Goal: Check status: Check status

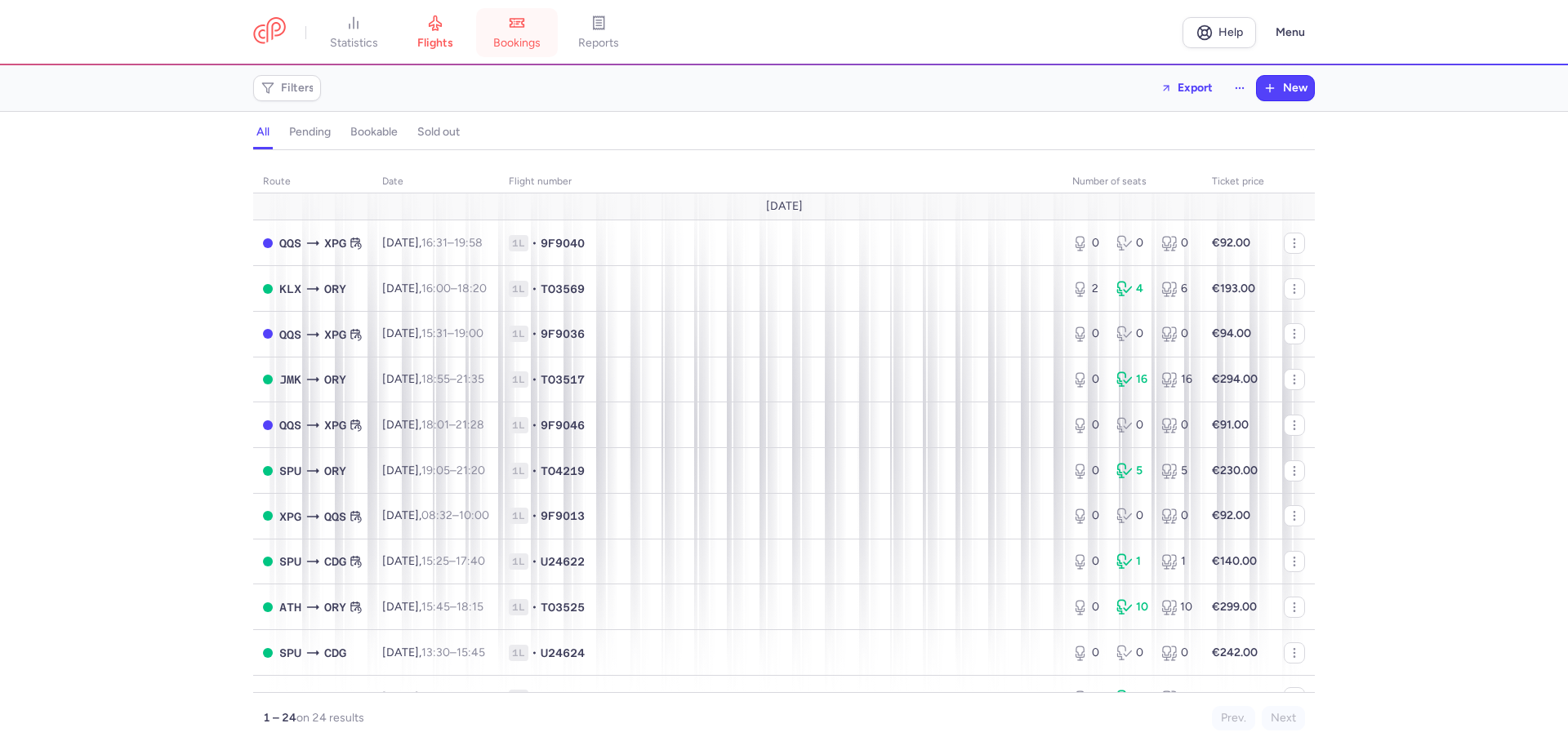
click at [530, 35] on link "bookings" at bounding box center [516, 32] width 82 height 36
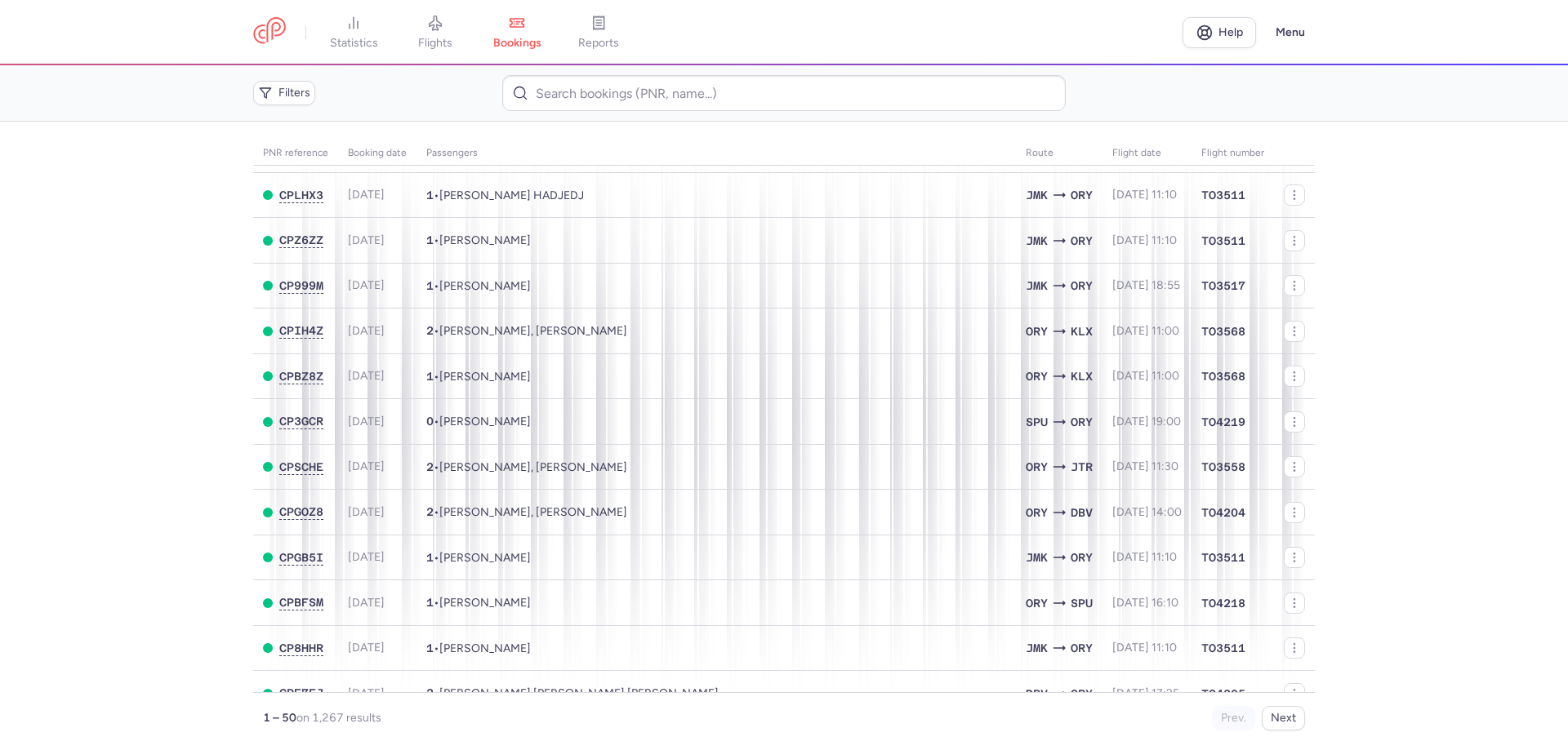
scroll to position [1738, 0]
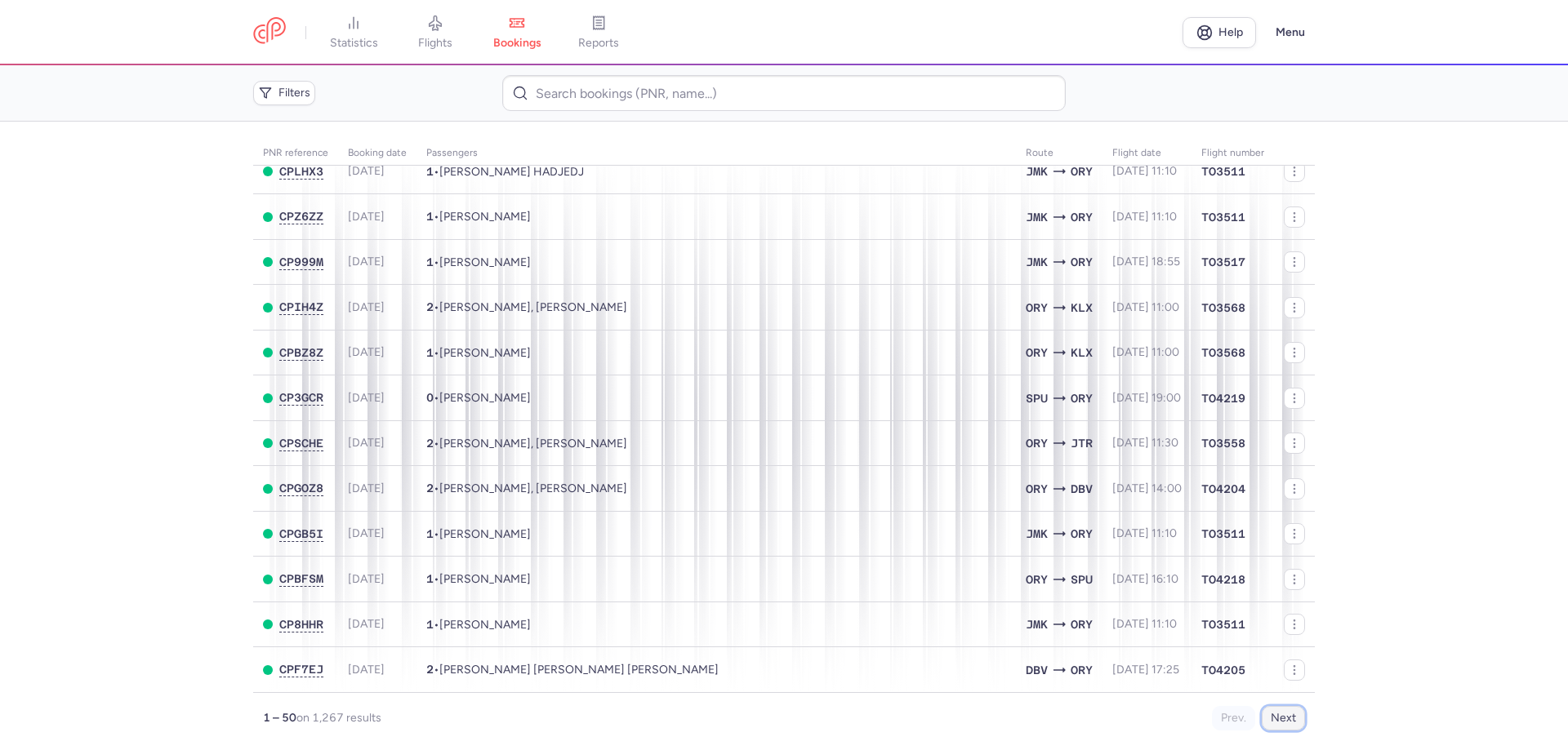
click at [1283, 719] on button "Next" at bounding box center [1283, 718] width 43 height 25
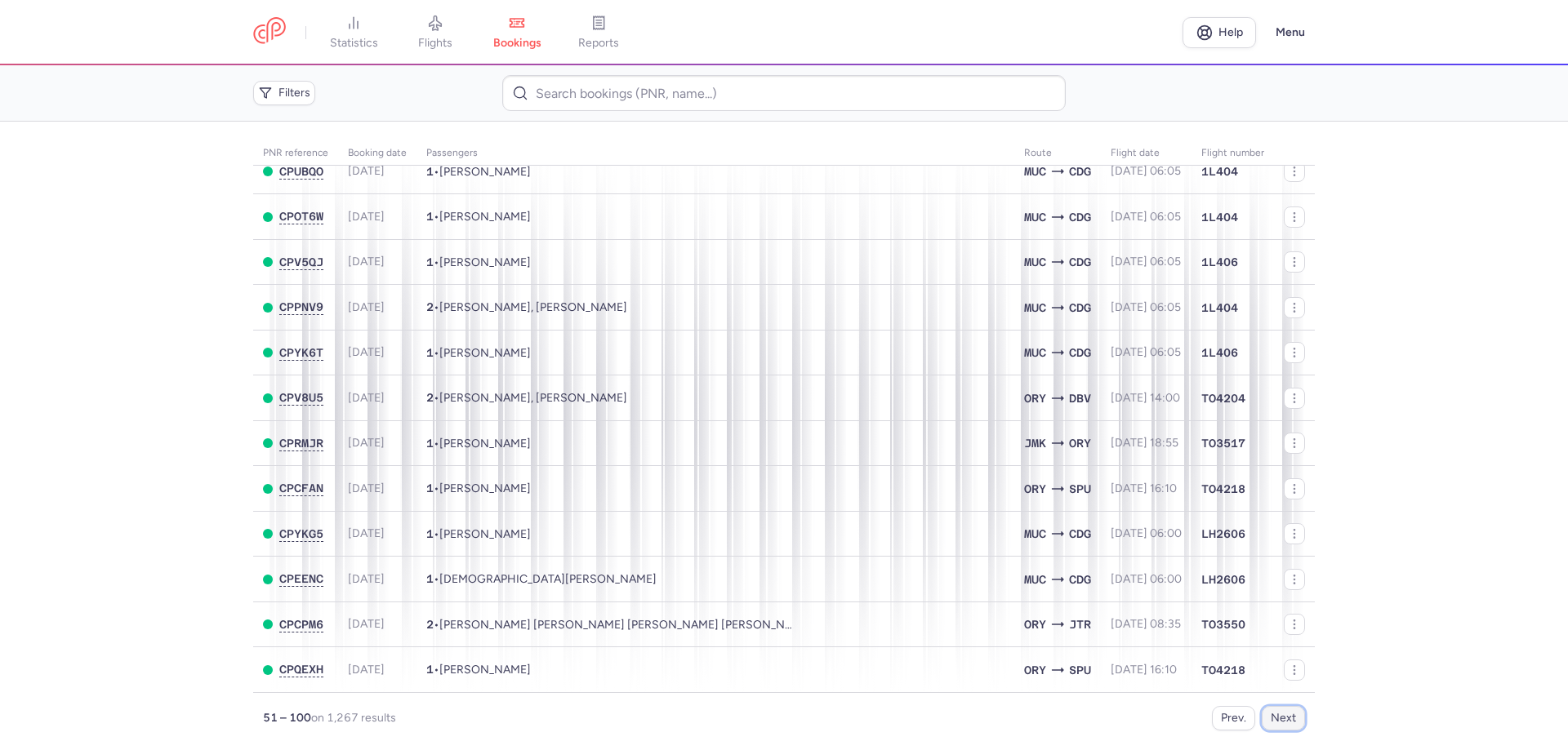
click at [1290, 718] on button "Next" at bounding box center [1283, 718] width 43 height 25
click at [1269, 722] on button "Next" at bounding box center [1283, 718] width 43 height 25
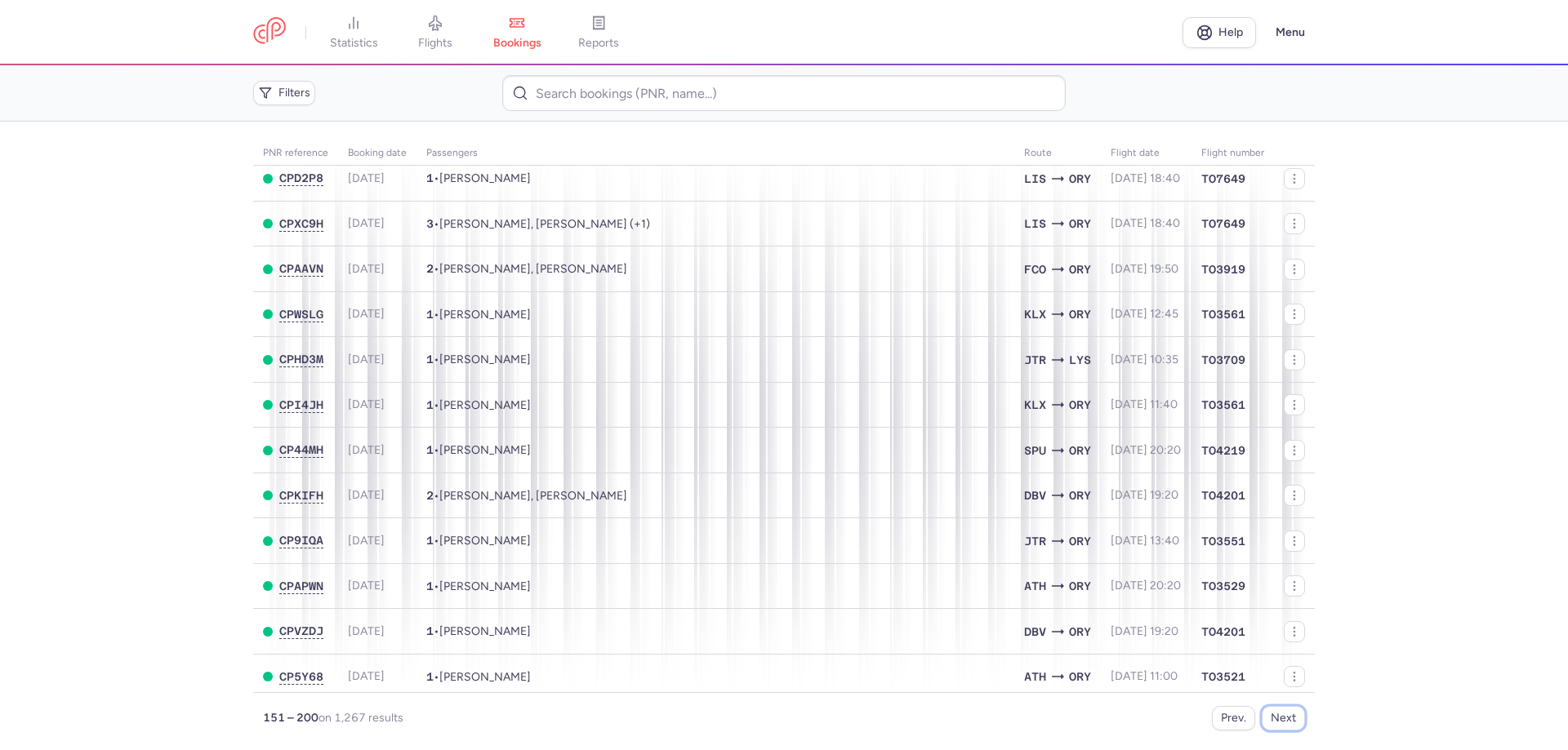
scroll to position [0, 0]
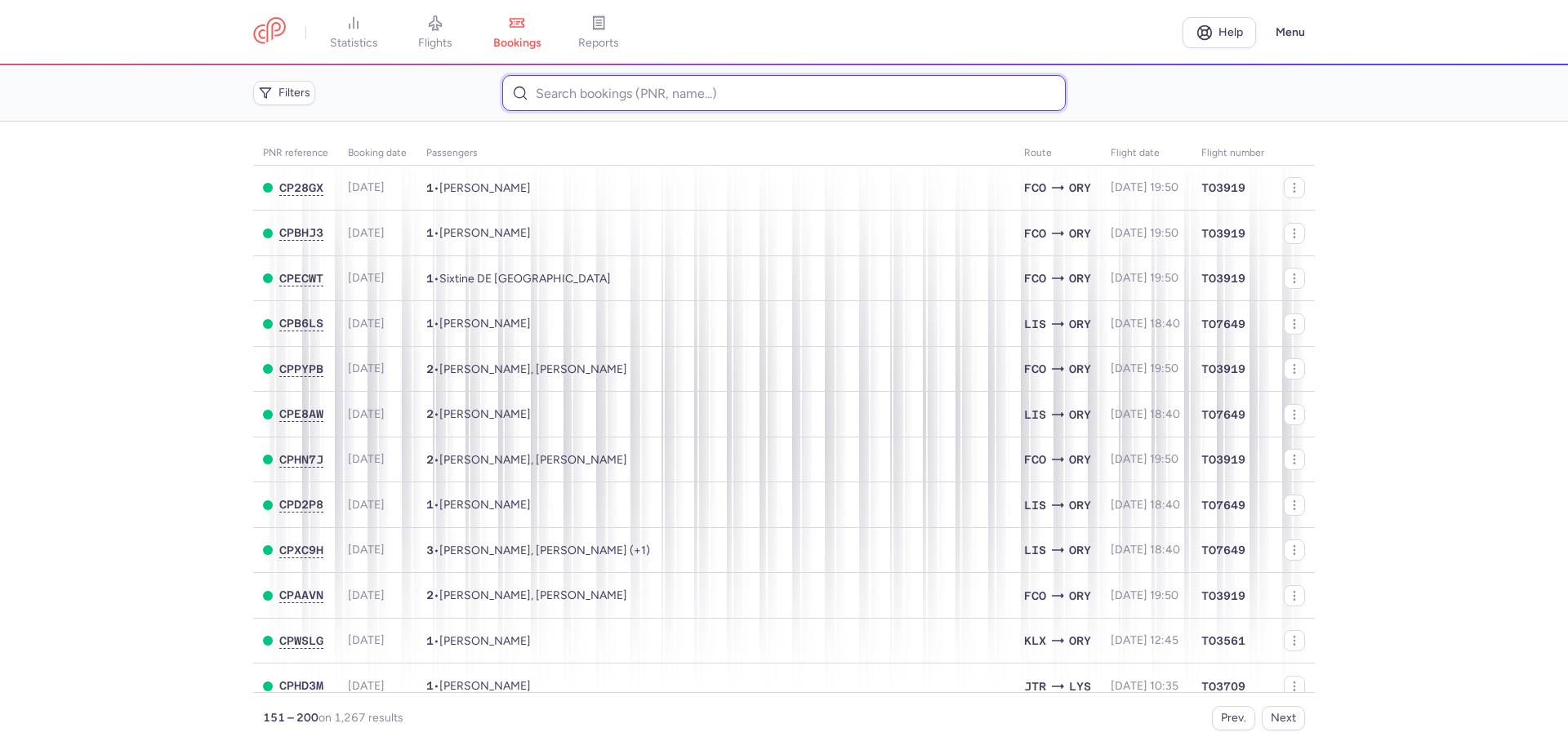
click at [583, 88] on input at bounding box center [784, 93] width 563 height 36
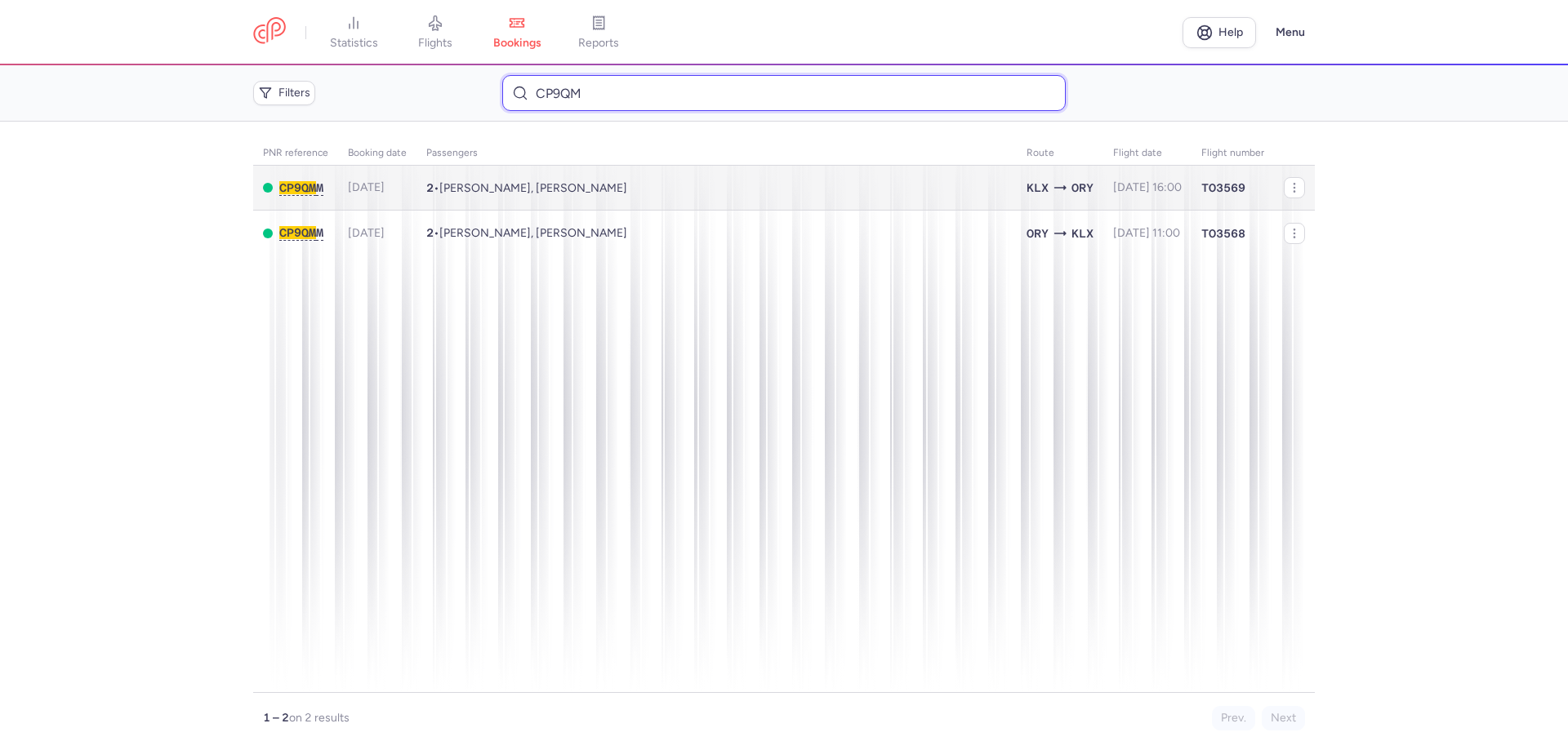
type input "CP9QM"
click at [385, 188] on span "[DATE]" at bounding box center [366, 188] width 37 height 14
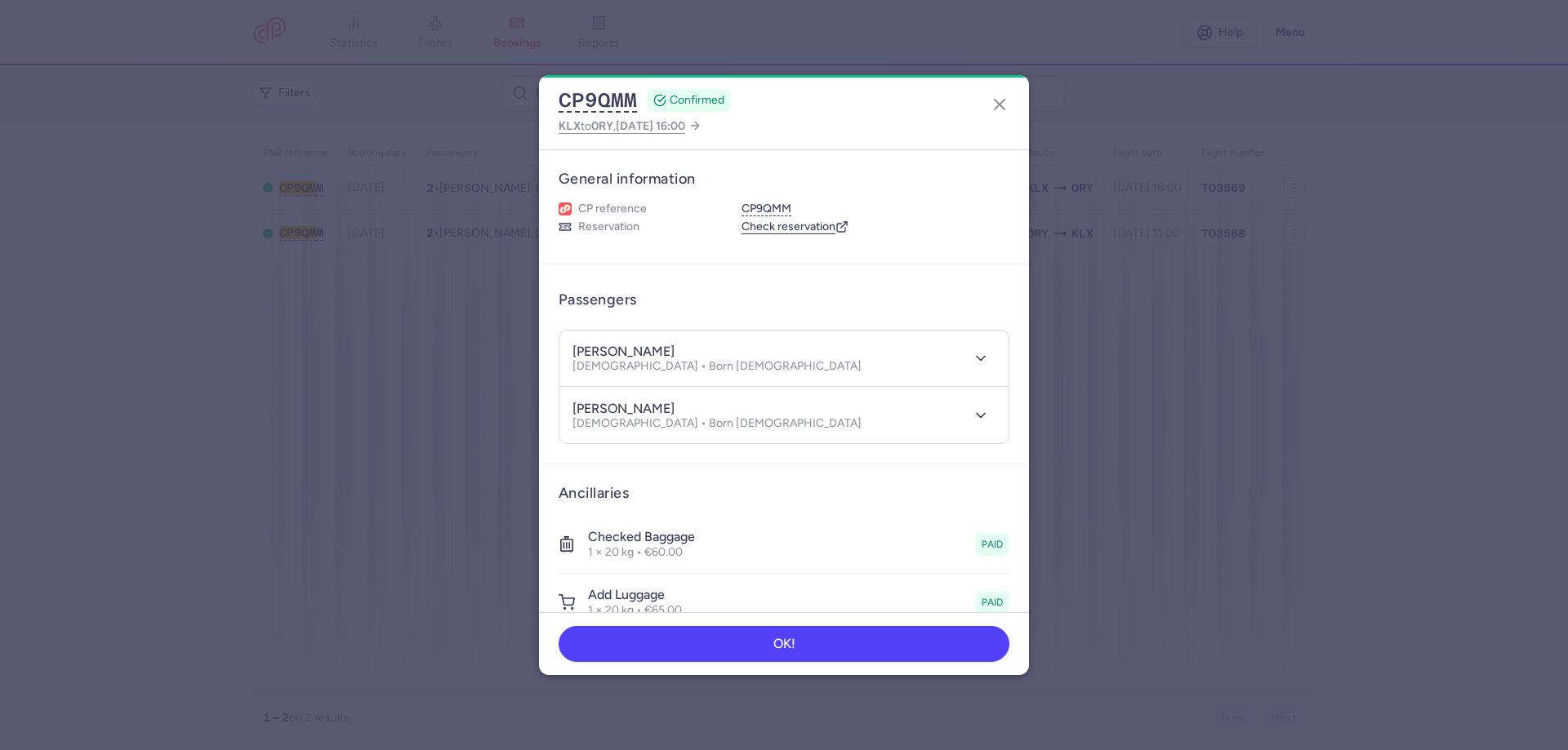
scroll to position [408, 0]
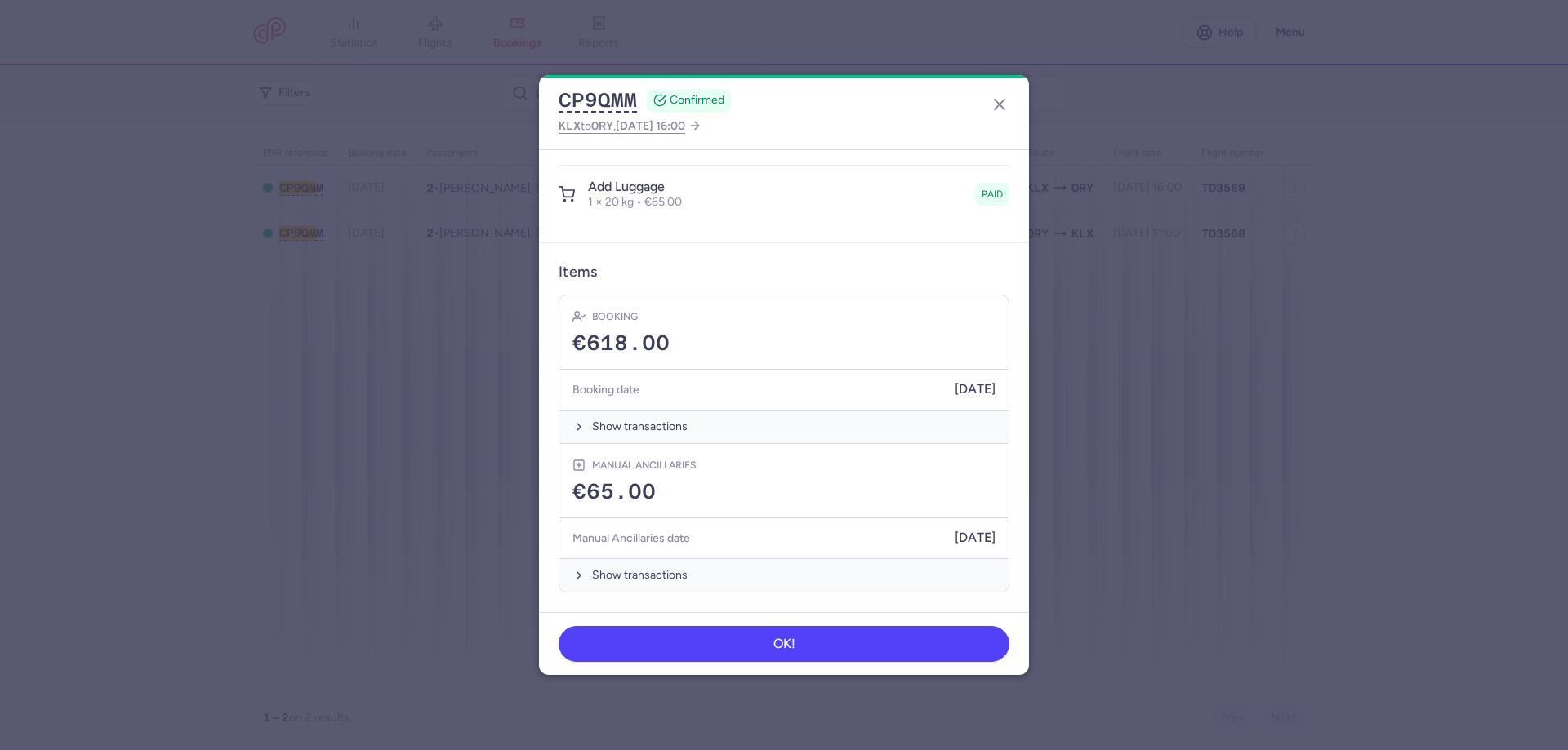
click at [798, 269] on header "Items" at bounding box center [784, 272] width 451 height 18
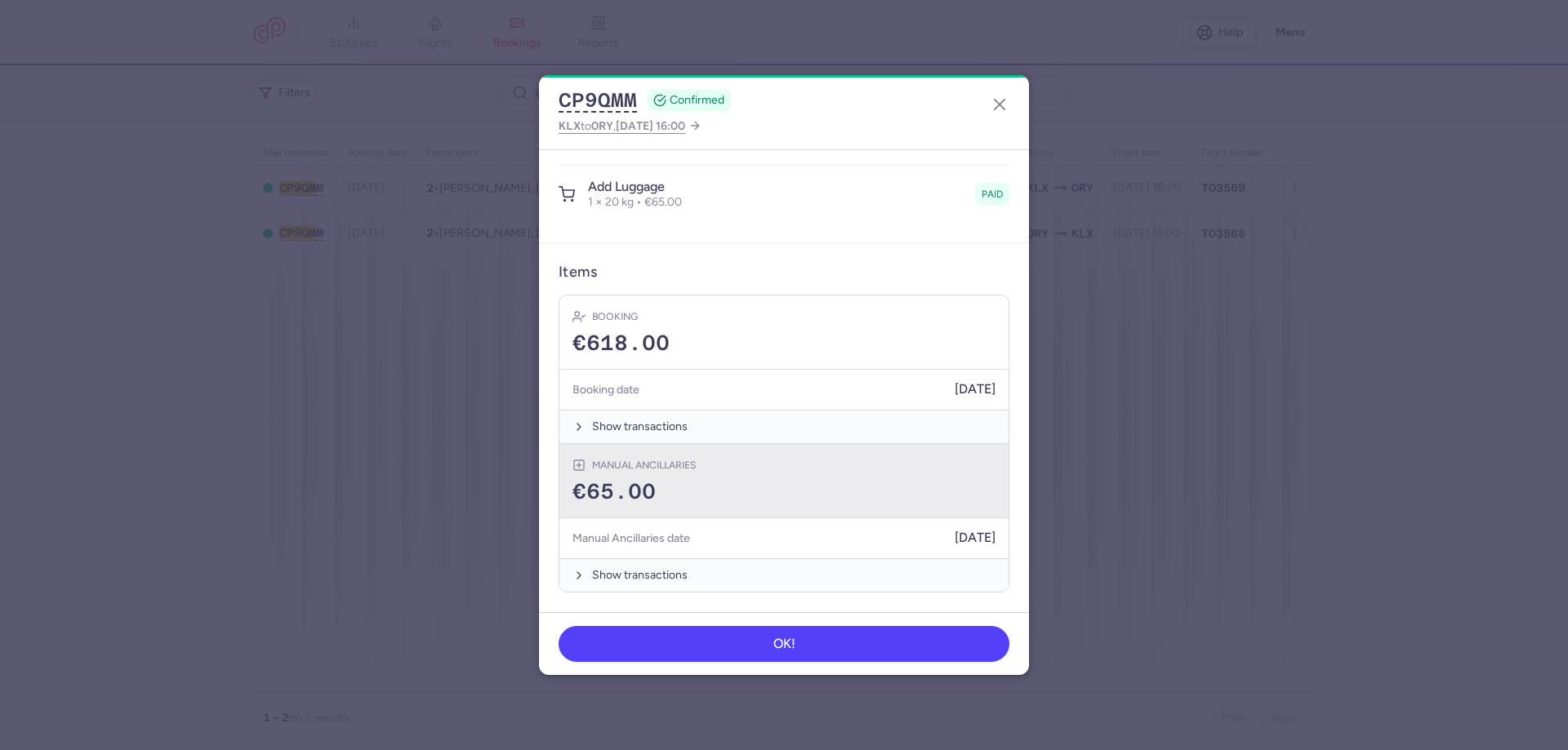
scroll to position [0, 0]
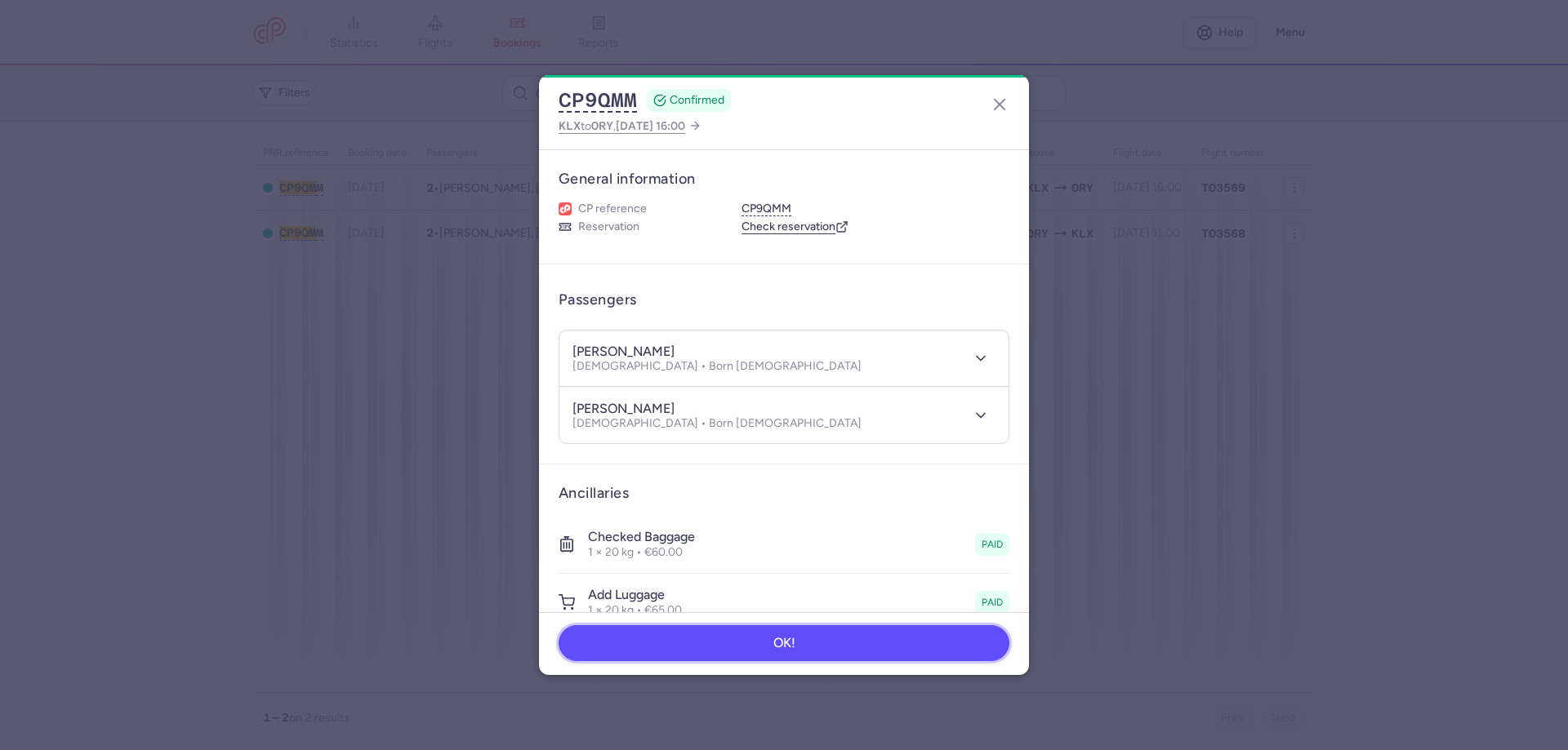
click at [808, 641] on button "OK!" at bounding box center [784, 643] width 451 height 36
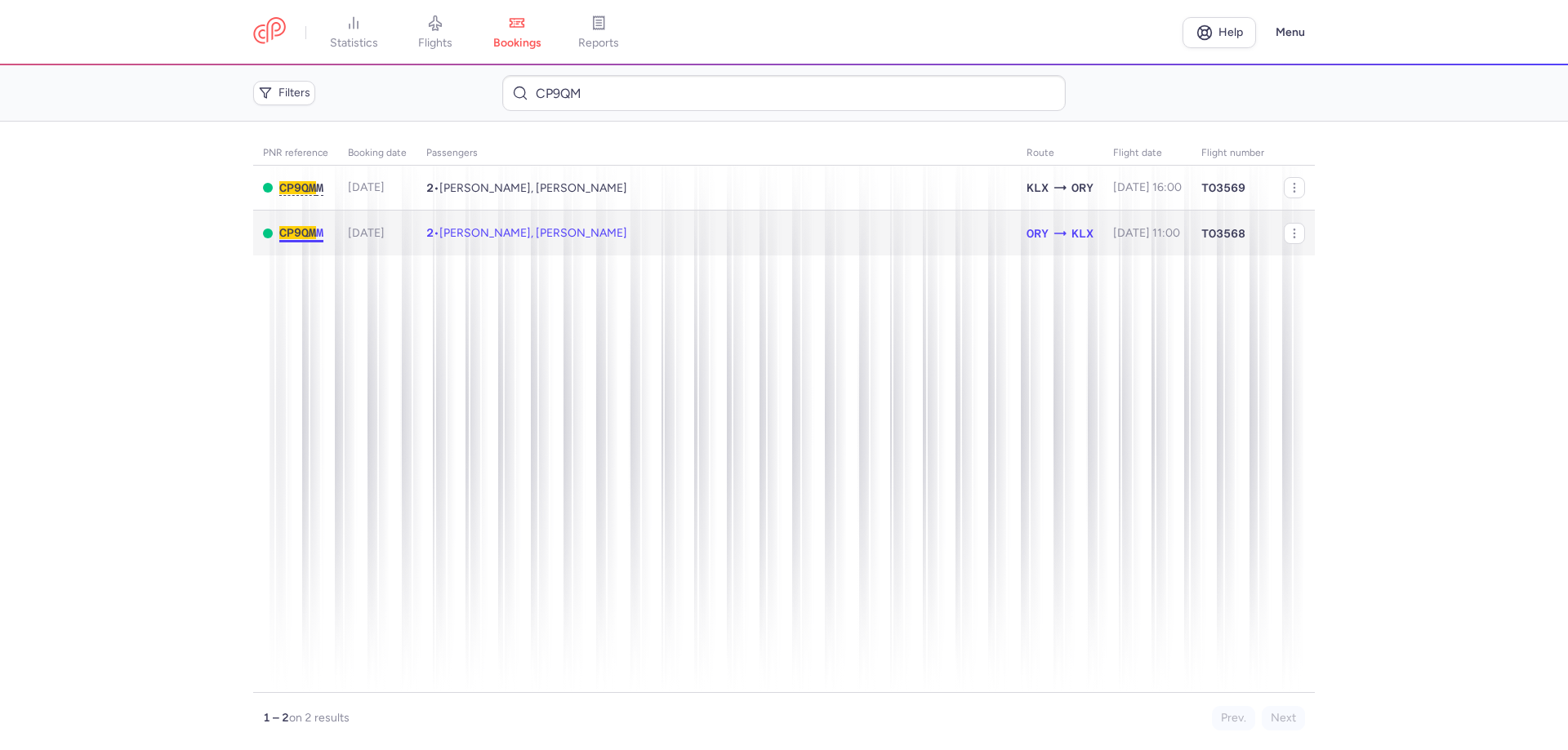
click at [305, 231] on span "CP9QM" at bounding box center [298, 232] width 37 height 13
click at [430, 238] on span "2" at bounding box center [429, 232] width 7 height 13
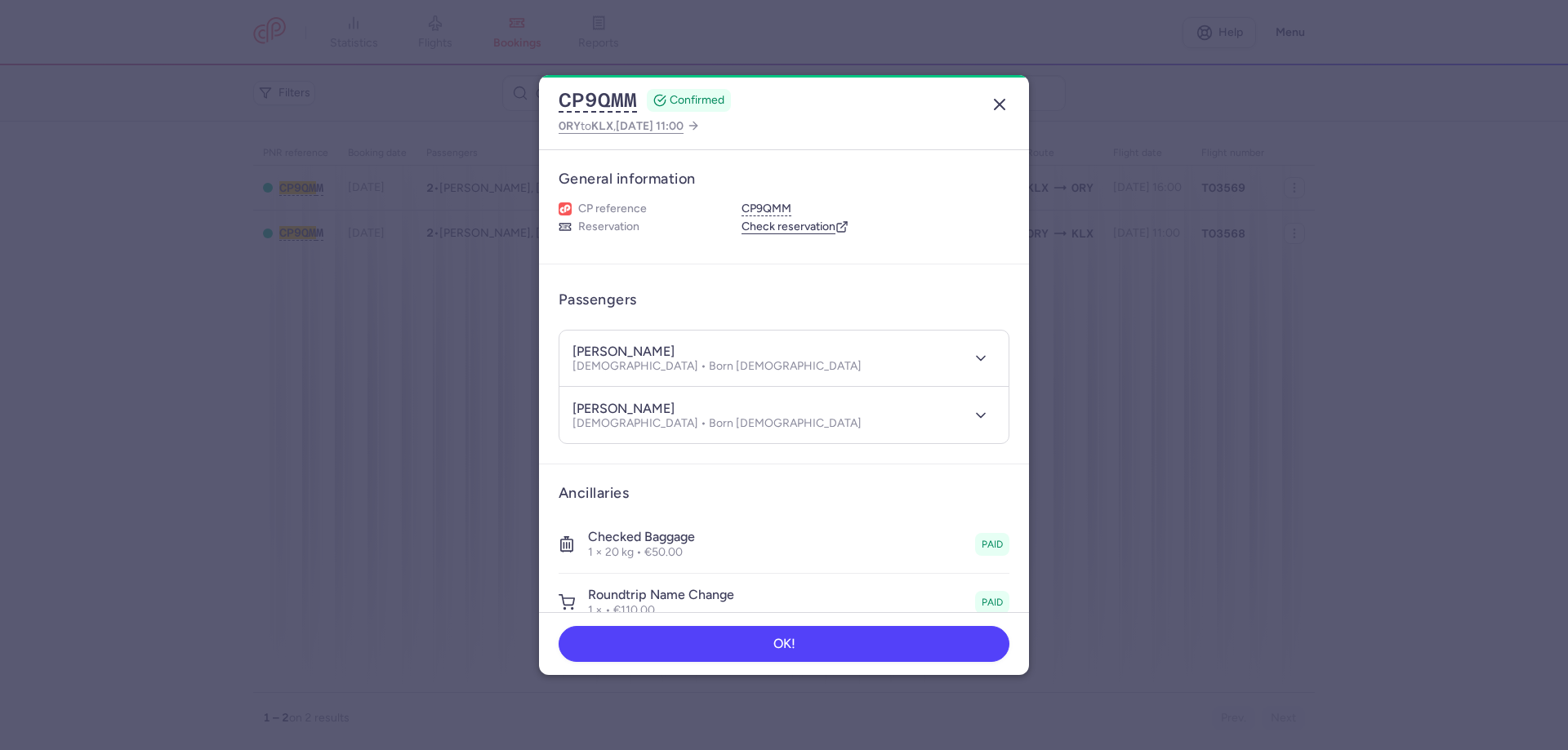
click at [1000, 101] on icon "button" at bounding box center [1000, 104] width 19 height 19
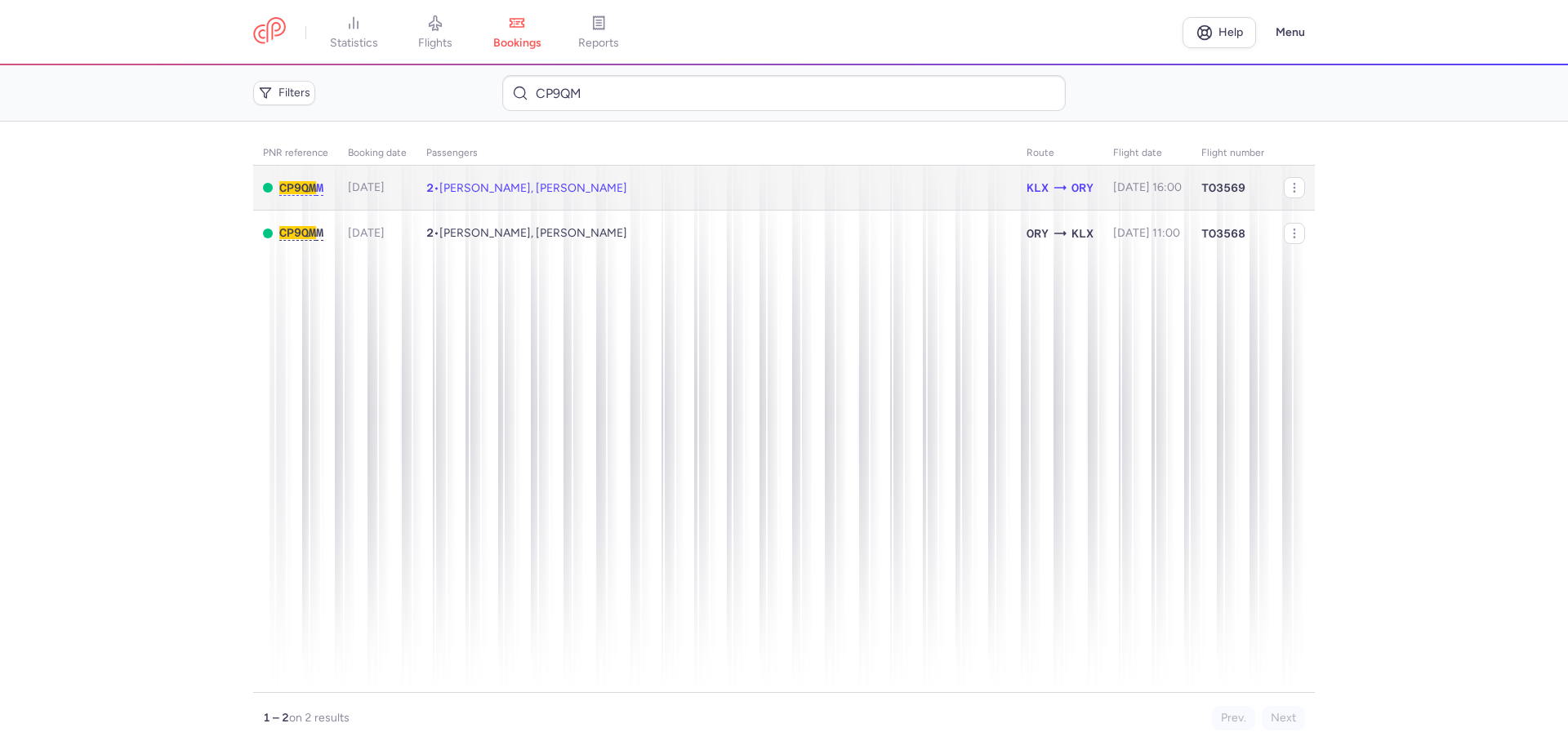
click at [341, 190] on td "[DATE]" at bounding box center [377, 188] width 78 height 45
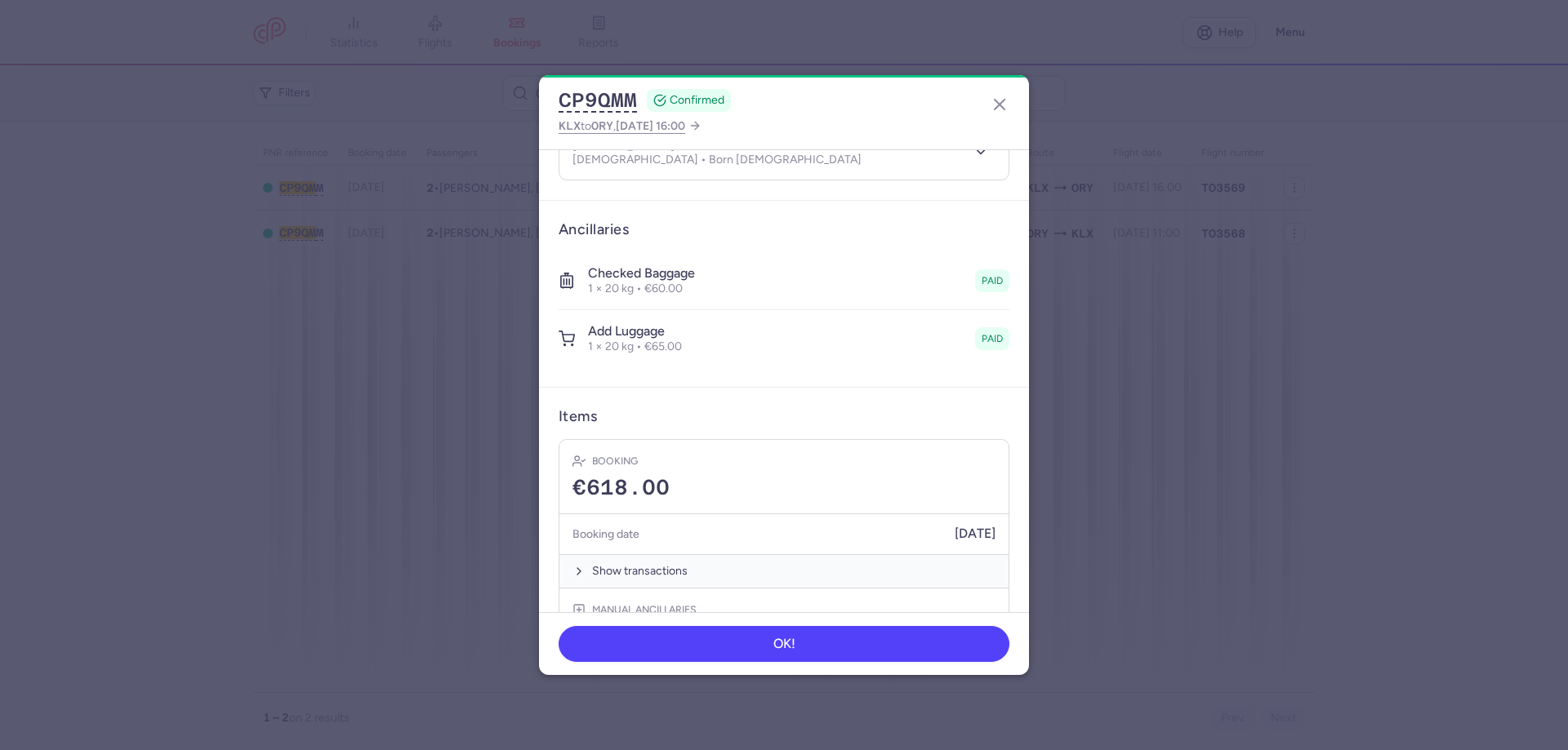
scroll to position [408, 0]
